Goal: Task Accomplishment & Management: Complete application form

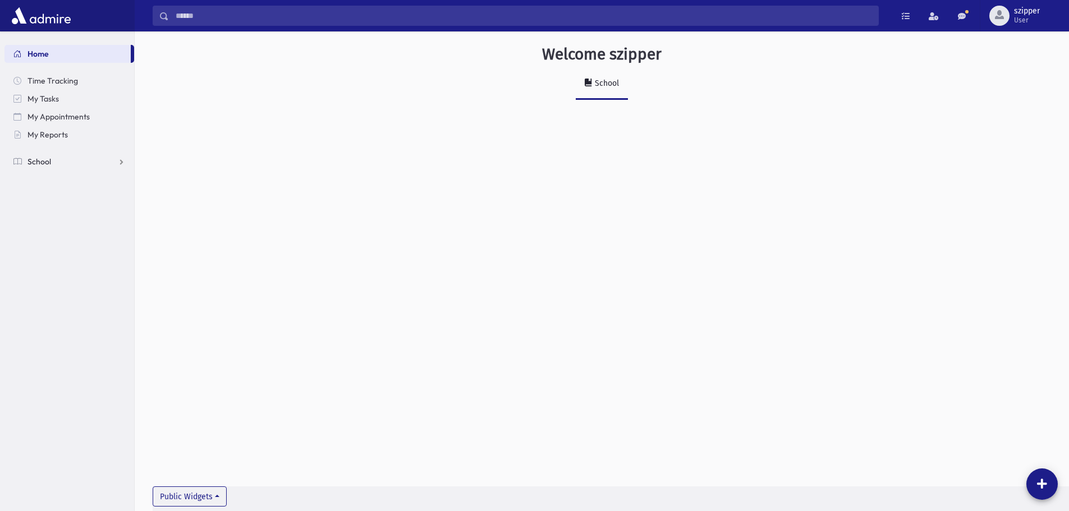
click at [81, 162] on link "School" at bounding box center [69, 162] width 130 height 18
click at [66, 194] on span "Attendance" at bounding box center [55, 197] width 42 height 10
click at [59, 213] on span "Entry" at bounding box center [52, 215] width 19 height 10
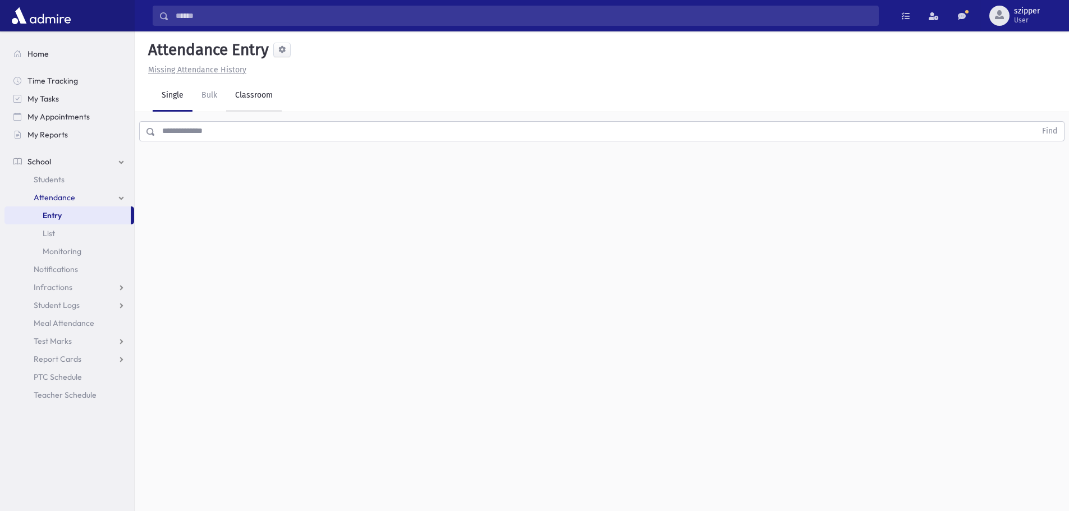
click at [272, 95] on link "Classroom" at bounding box center [254, 95] width 56 height 31
click at [222, 141] on input "**********" at bounding box center [191, 145] width 76 height 20
type input "**********"
click at [293, 146] on div "--Select One--" at bounding box center [305, 145] width 111 height 12
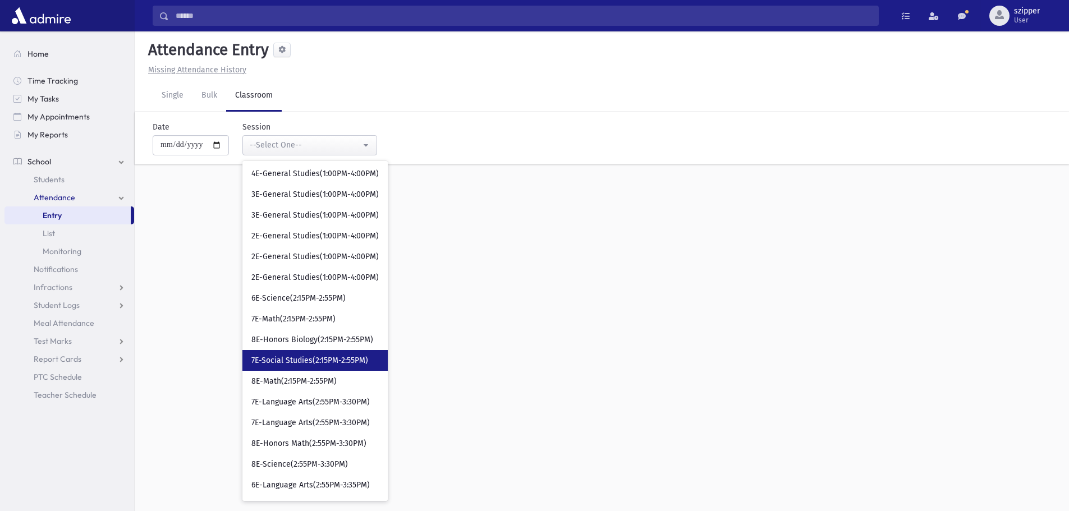
scroll to position [337, 0]
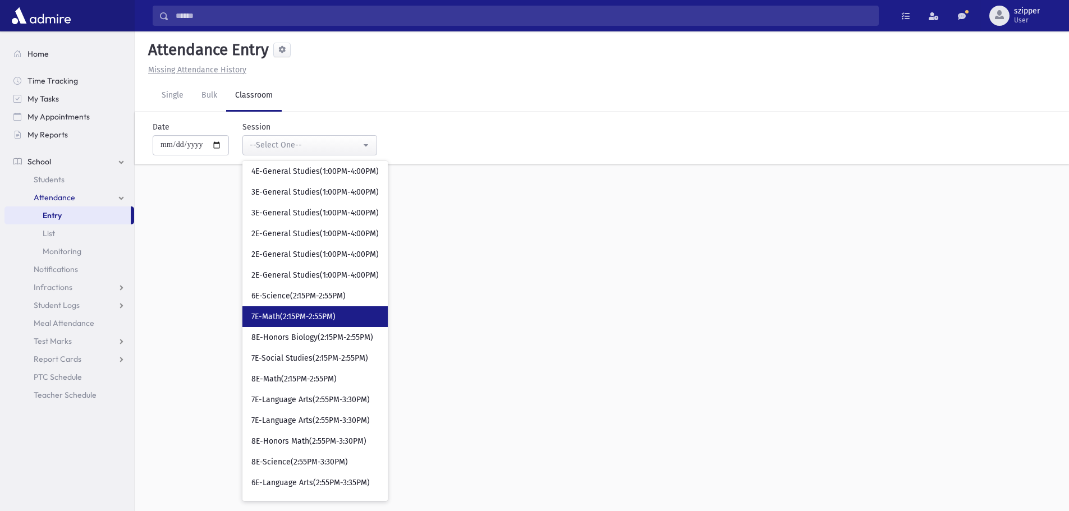
click at [326, 318] on span "7E-Math(2:15PM-2:55PM)" at bounding box center [293, 316] width 84 height 11
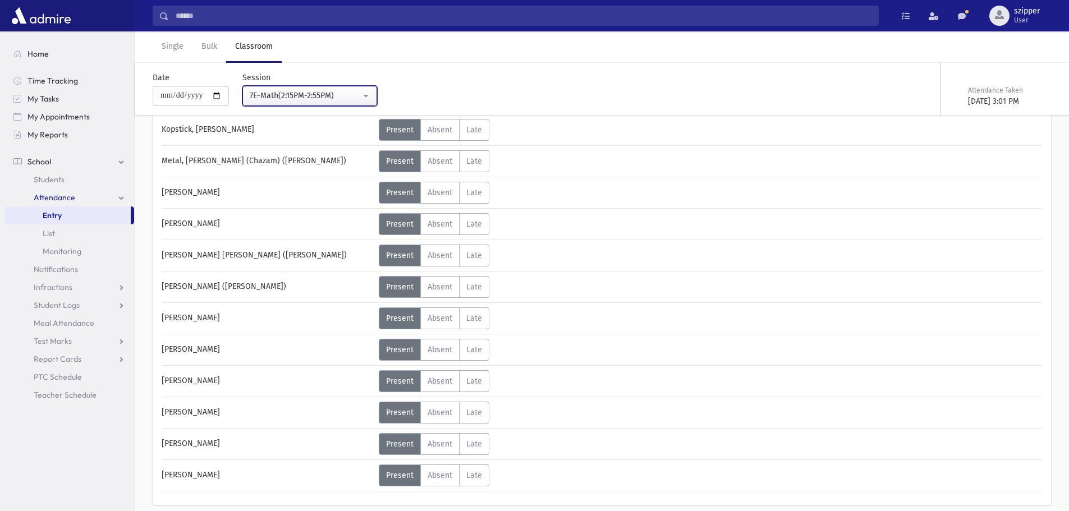
scroll to position [336, 0]
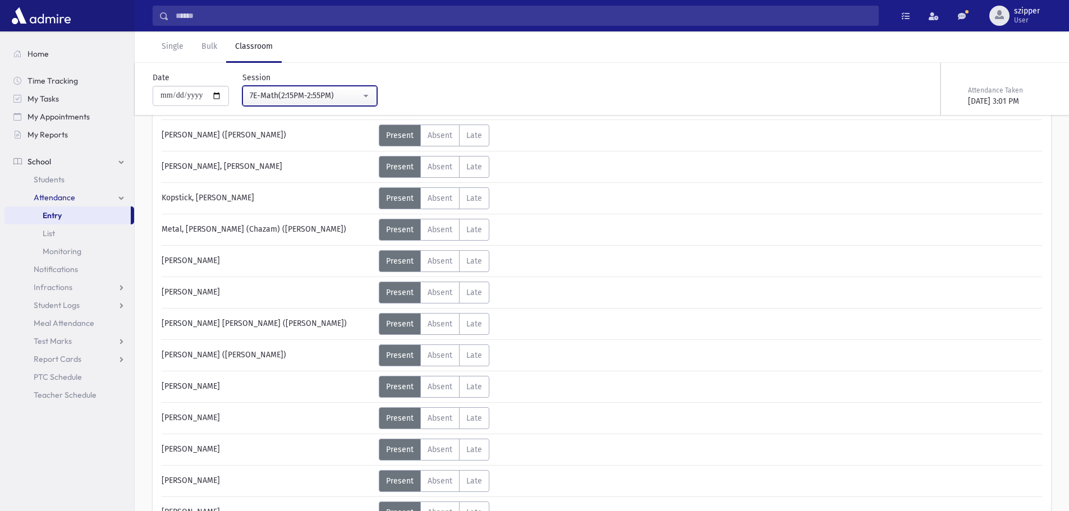
click at [296, 95] on div "7E-Math(2:15PM-2:55PM)" at bounding box center [305, 96] width 111 height 12
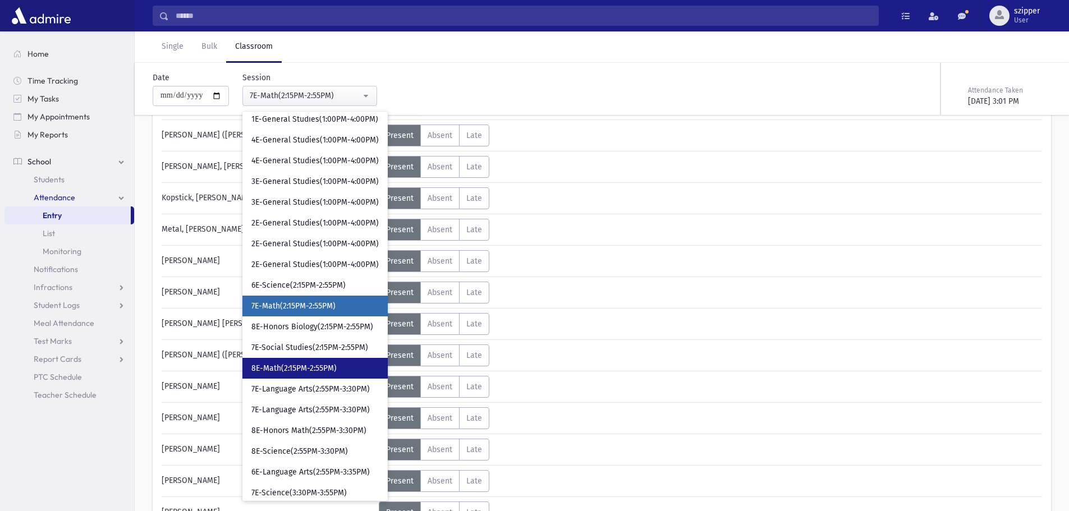
click at [334, 366] on span "8E-Math(2:15PM-2:55PM)" at bounding box center [293, 368] width 85 height 11
select select "****"
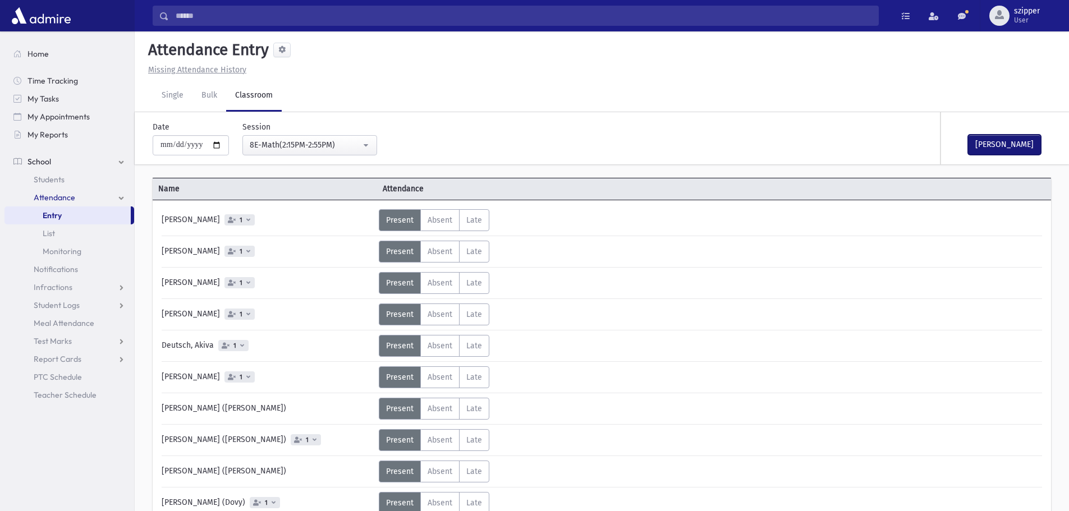
click at [1006, 142] on button "Mark Done" at bounding box center [1004, 145] width 73 height 20
drag, startPoint x: 66, startPoint y: 51, endPoint x: 65, endPoint y: 33, distance: 18.0
click at [66, 51] on link "Home" at bounding box center [69, 54] width 130 height 18
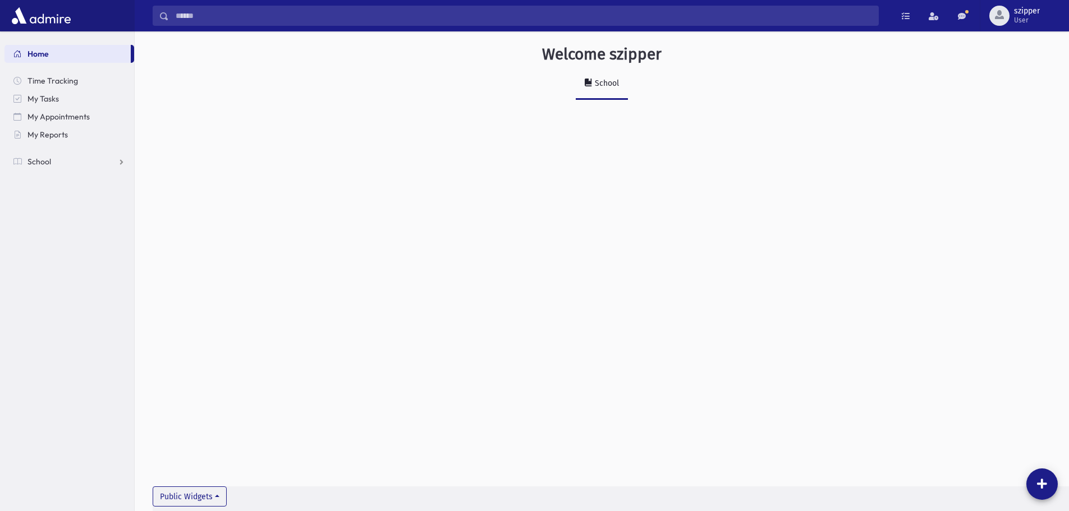
click at [532, 160] on div "Welcome szipper School Public Attendance Info - [DATE]! 0 Attendance * Full Pag…" at bounding box center [602, 271] width 934 height 480
